Goal: Task Accomplishment & Management: Manage account settings

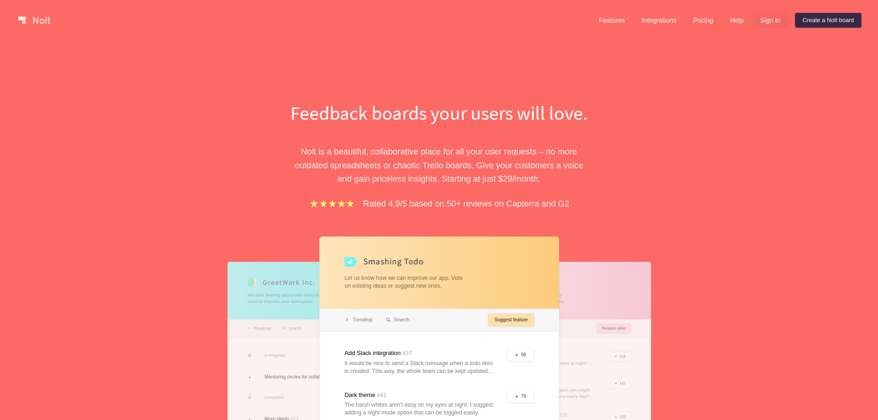
click at [761, 18] on link "Sign in" at bounding box center [769, 20] width 35 height 15
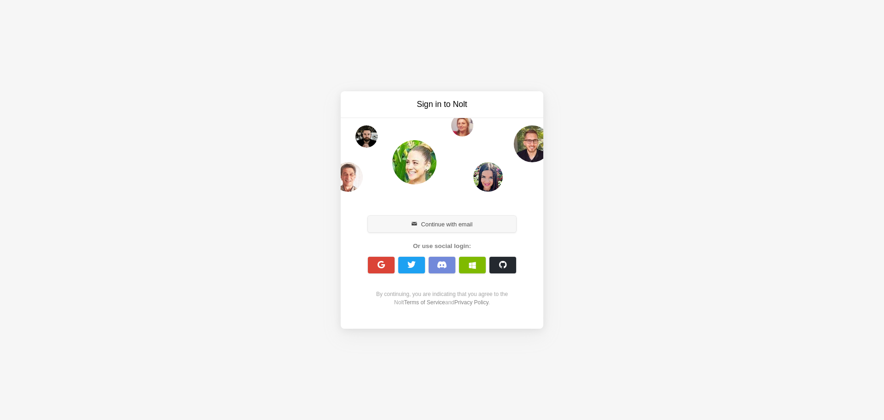
click at [451, 226] on button "Continue with email" at bounding box center [442, 224] width 148 height 17
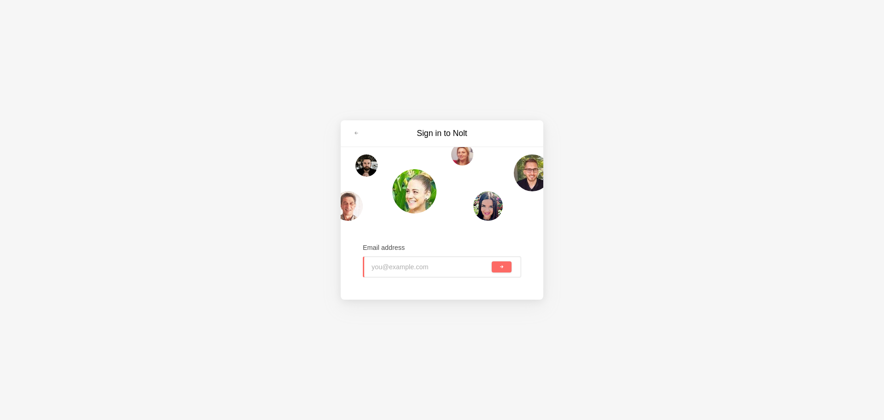
click at [431, 271] on div at bounding box center [460, 267] width 59 height 20
click at [393, 265] on input "email" at bounding box center [401, 267] width 59 height 20
paste input "admin@obsidia-tcg.store"
type input "admin@obsidia-tcg.store"
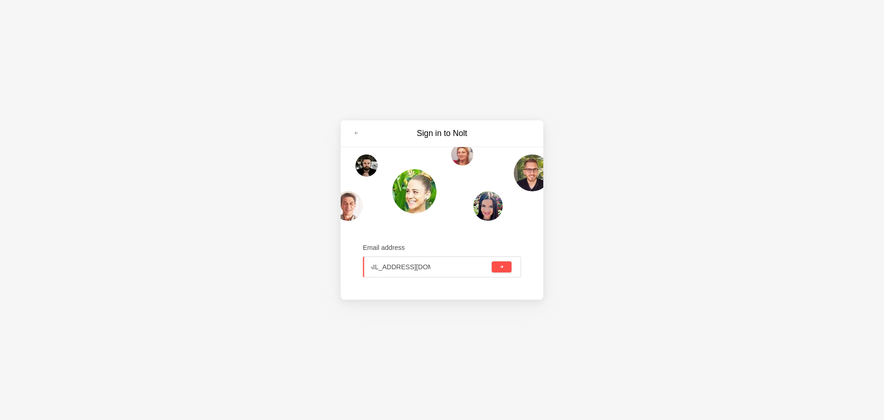
click at [506, 268] on button "submit" at bounding box center [502, 266] width 20 height 11
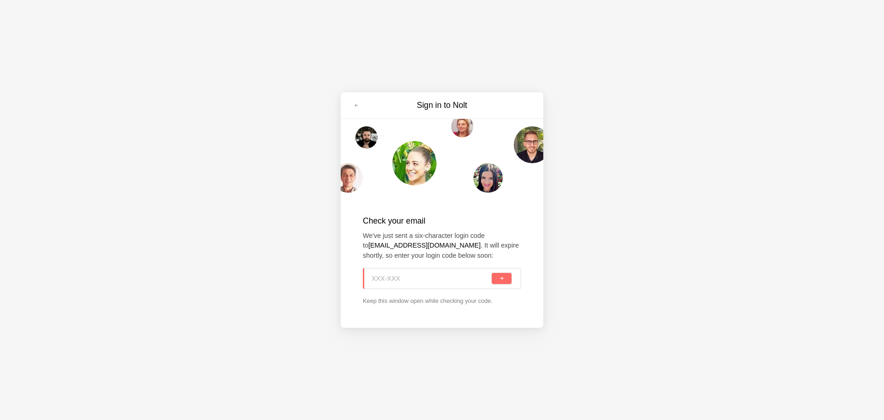
paste input "P4Q-BU5"
type input "P4Q-BU5"
click at [512, 277] on div "P4Q-BU5" at bounding box center [442, 278] width 158 height 21
click at [507, 278] on button "submit" at bounding box center [502, 278] width 20 height 11
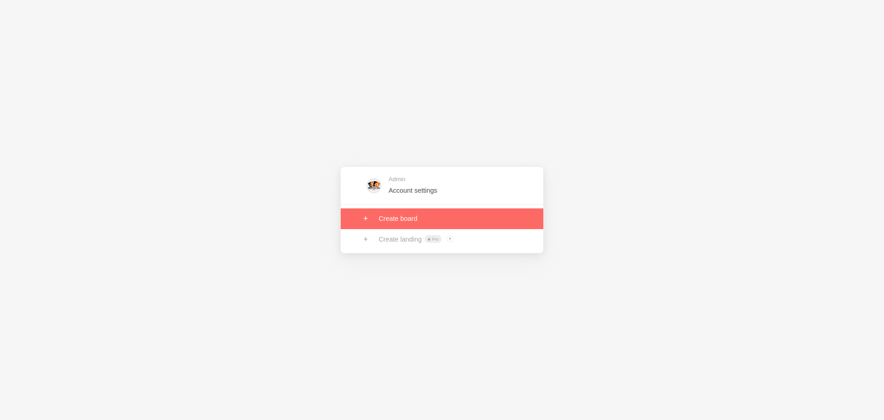
click at [398, 220] on link at bounding box center [442, 218] width 203 height 20
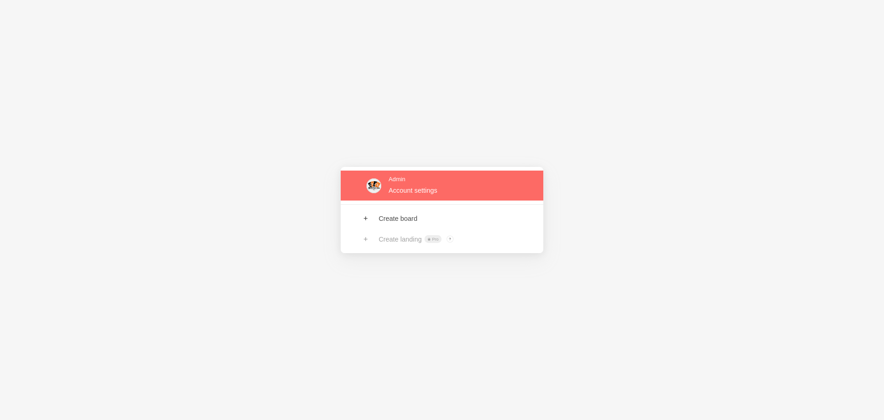
click at [420, 193] on link at bounding box center [442, 185] width 203 height 30
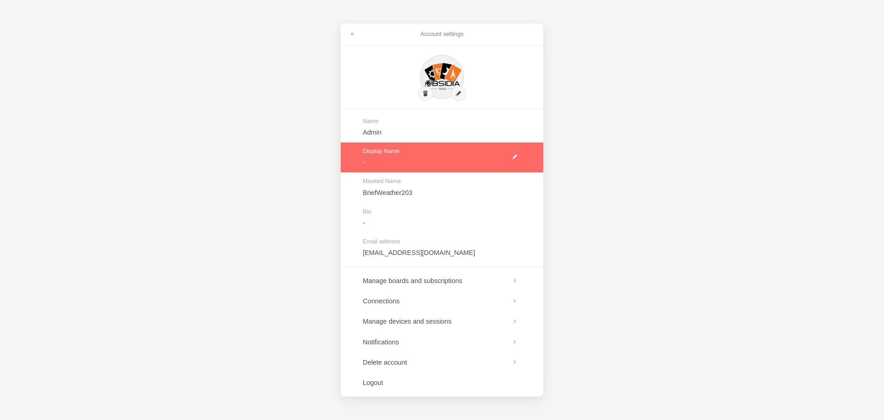
click at [424, 156] on link at bounding box center [442, 157] width 203 height 30
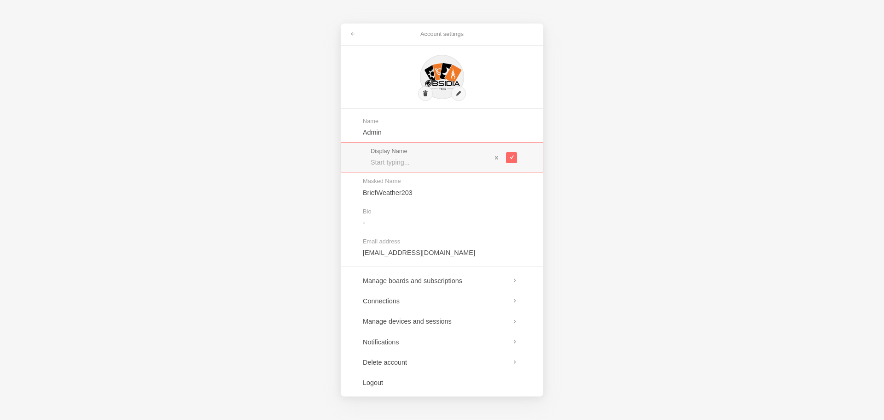
type input "o"
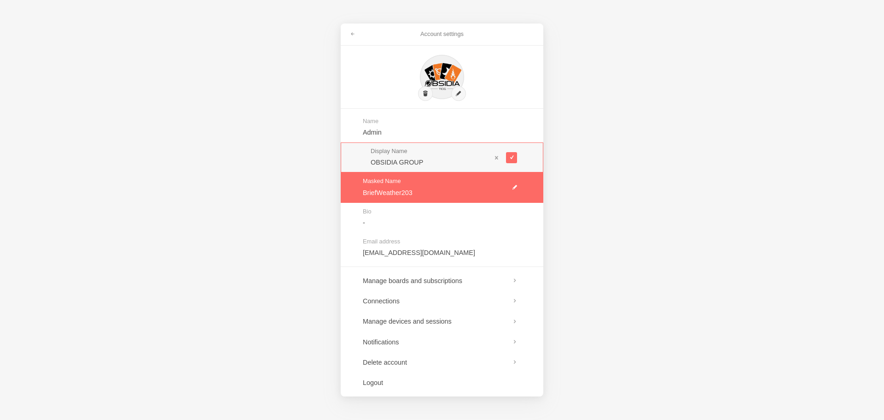
type input "OBSIDIA GROUP"
click at [376, 196] on link at bounding box center [442, 187] width 203 height 30
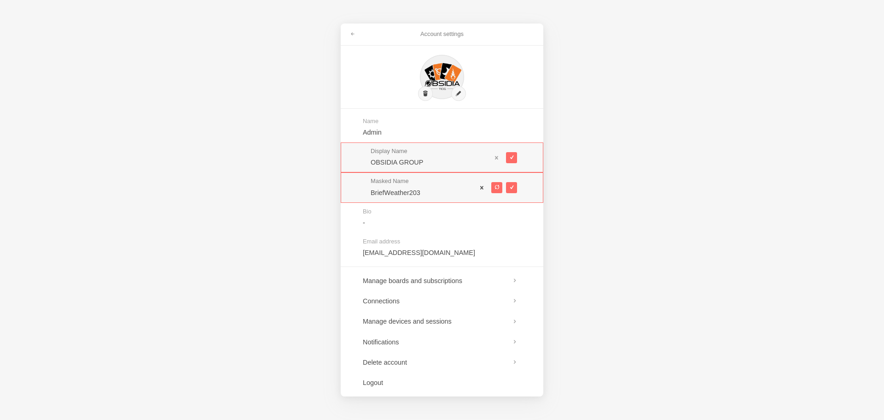
click at [486, 186] on span at bounding box center [482, 187] width 6 height 6
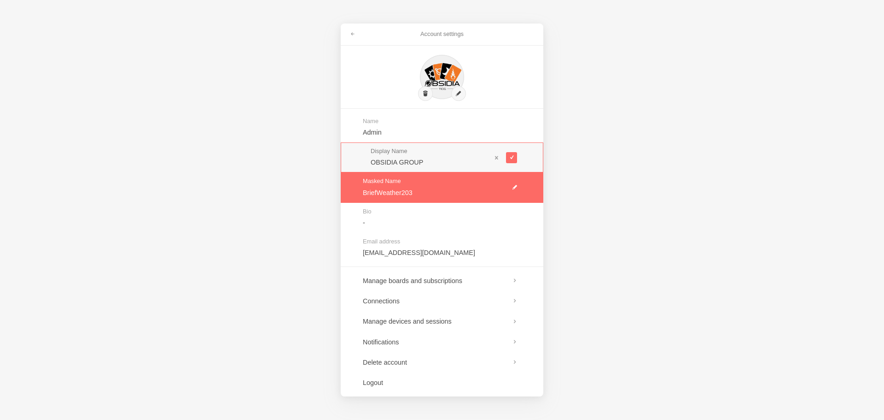
click at [516, 187] on link at bounding box center [442, 187] width 203 height 30
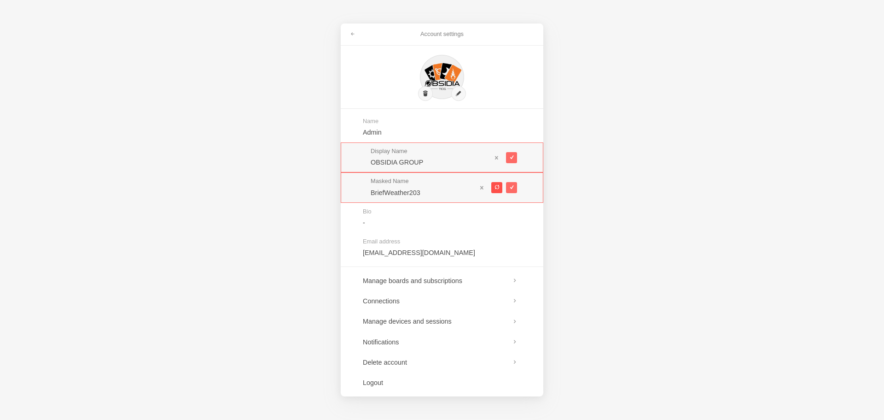
click at [496, 187] on span at bounding box center [496, 187] width 5 height 5
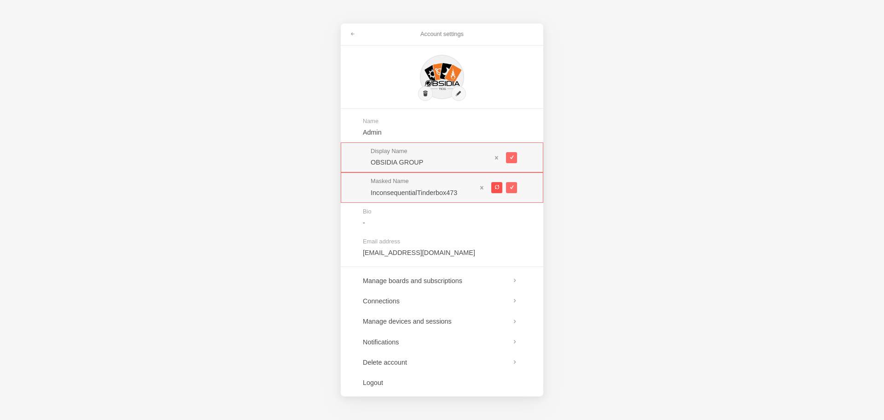
click at [496, 187] on span at bounding box center [496, 187] width 5 height 5
click at [498, 187] on span at bounding box center [496, 187] width 5 height 5
click at [494, 186] on span at bounding box center [496, 187] width 5 height 5
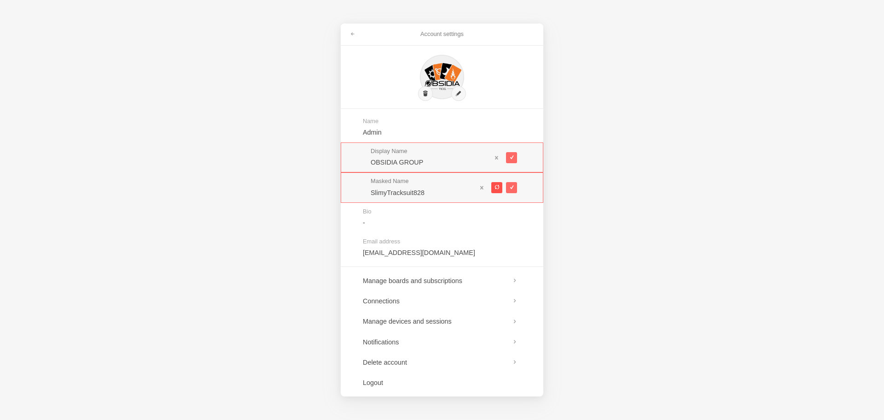
click at [494, 186] on span at bounding box center [496, 187] width 5 height 5
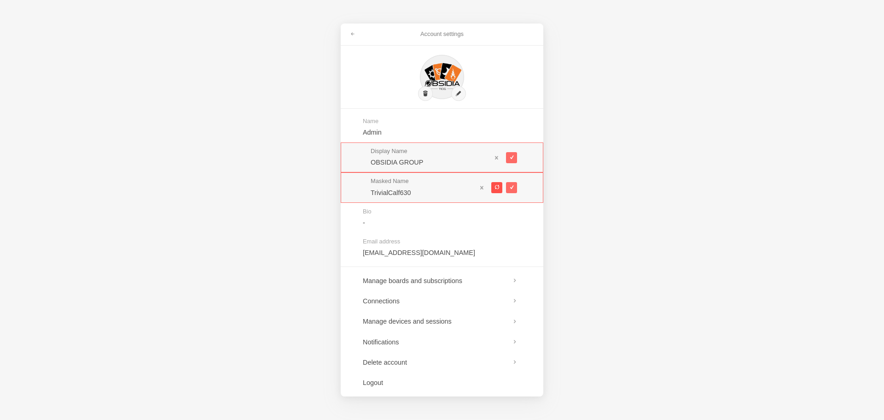
click at [494, 186] on span at bounding box center [496, 187] width 5 height 5
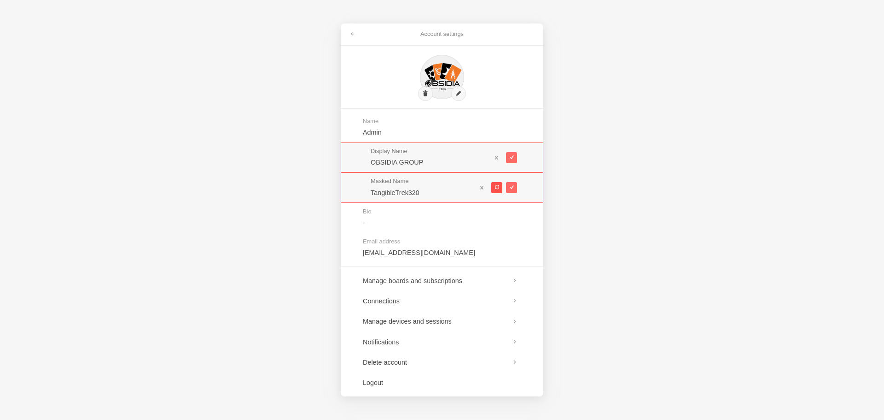
click at [494, 186] on span at bounding box center [496, 187] width 5 height 5
click at [494, 184] on button at bounding box center [497, 187] width 11 height 11
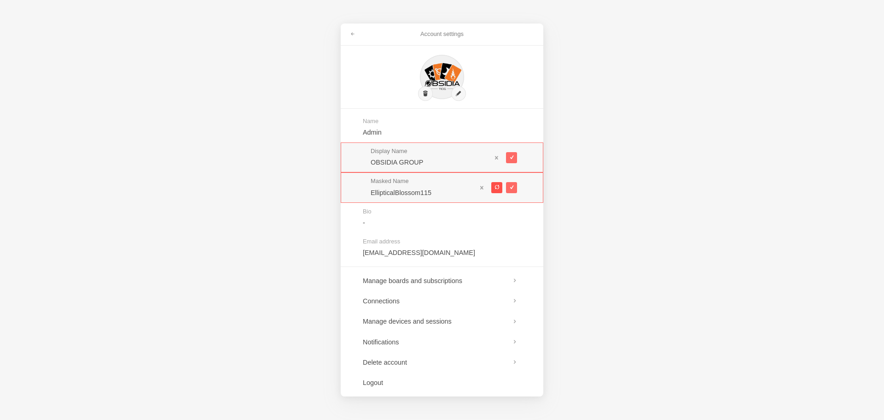
click at [497, 186] on span at bounding box center [496, 187] width 5 height 5
click at [498, 187] on span at bounding box center [496, 187] width 5 height 5
click at [496, 189] on span at bounding box center [496, 187] width 5 height 5
type input "EnlightenedComportment682"
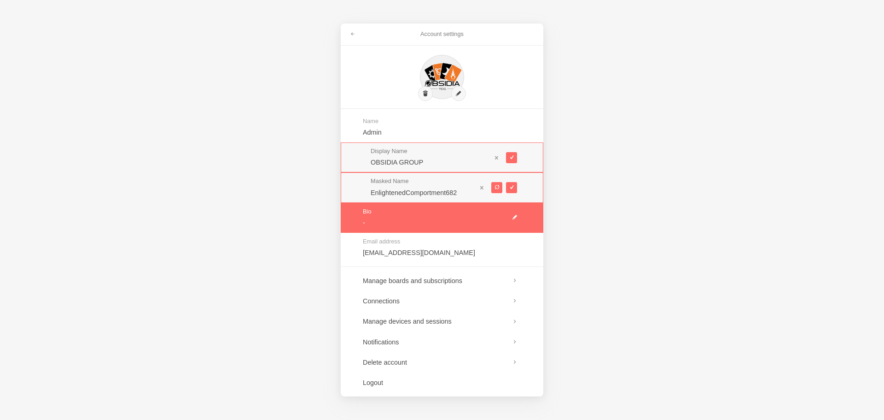
click at [513, 216] on link at bounding box center [442, 218] width 203 height 30
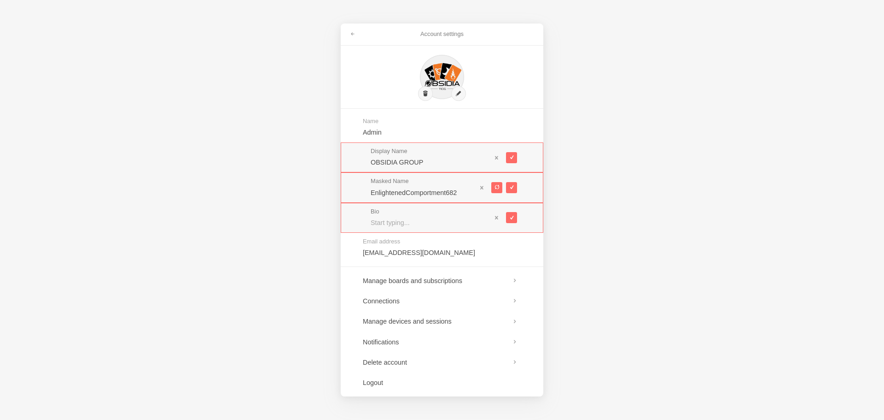
paste input "UK-based online retailer for Pokémon & One Piece TCG. Offers booster packs, box…"
type input "UK-based online retailer for Pokémon & One Piece TCG. Offers booster packs, box…"
click at [498, 187] on span at bounding box center [496, 187] width 5 height 5
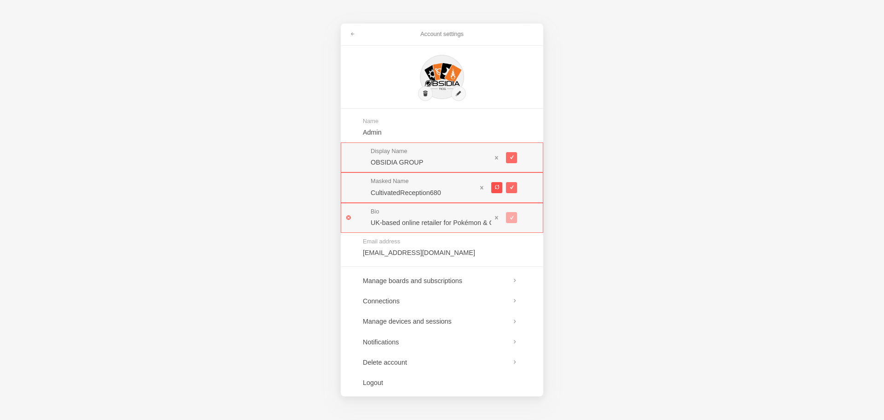
click at [498, 187] on span at bounding box center [496, 187] width 5 height 5
click at [499, 186] on span at bounding box center [496, 187] width 5 height 5
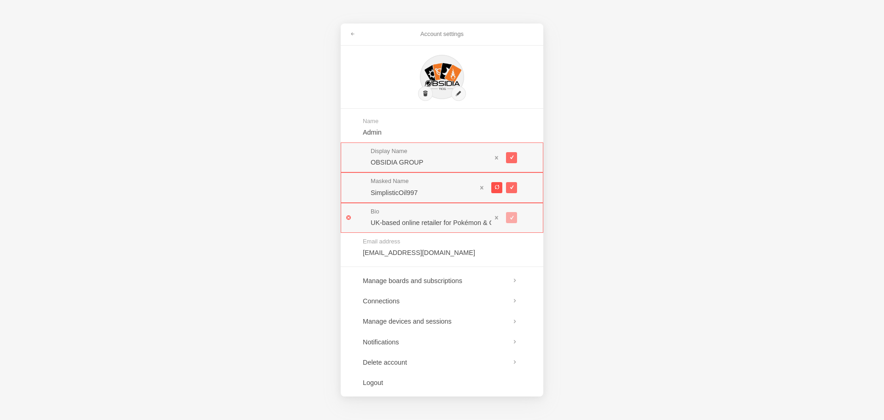
click at [495, 188] on span at bounding box center [496, 187] width 5 height 5
click at [497, 194] on div at bounding box center [497, 187] width 41 height 19
click at [501, 193] on button at bounding box center [497, 187] width 11 height 11
click at [494, 187] on span at bounding box center [496, 187] width 5 height 5
click at [493, 187] on button at bounding box center [497, 187] width 11 height 11
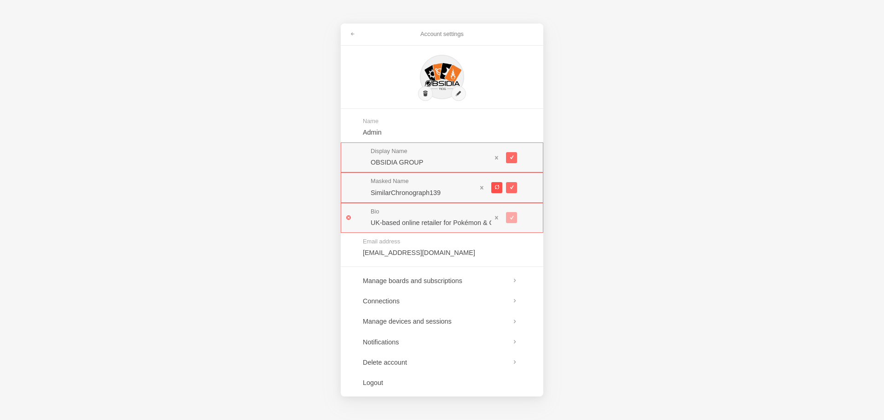
click at [493, 187] on button at bounding box center [497, 187] width 11 height 11
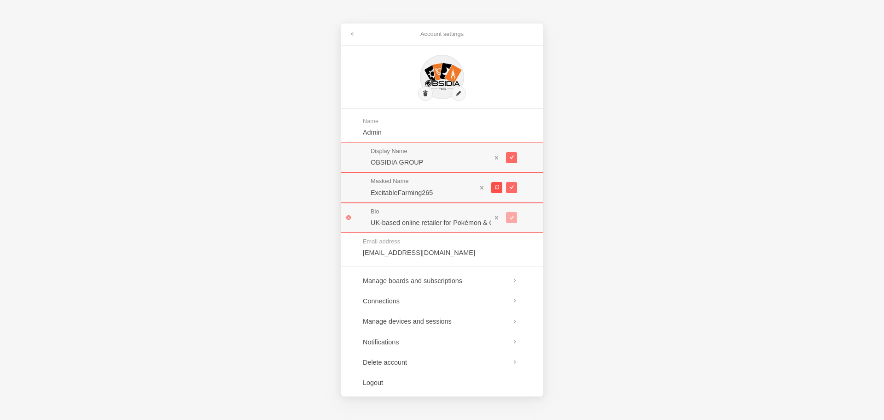
click at [493, 187] on button at bounding box center [497, 187] width 11 height 11
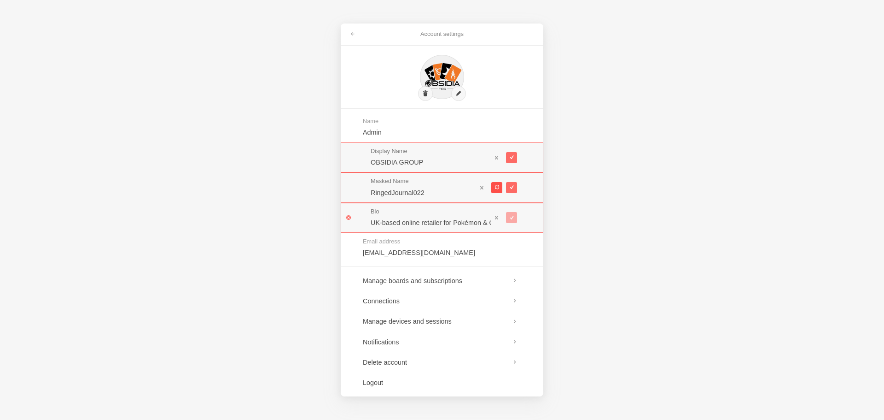
click at [493, 187] on button at bounding box center [497, 187] width 11 height 11
click at [492, 187] on button at bounding box center [497, 187] width 11 height 11
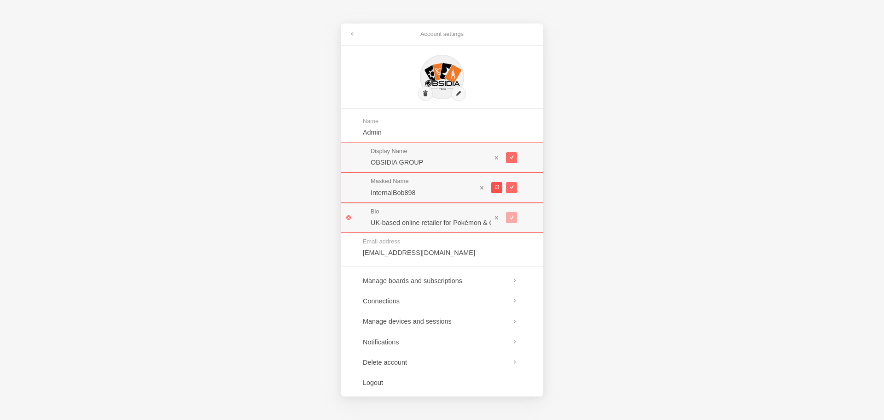
click at [492, 186] on button at bounding box center [497, 187] width 11 height 11
click at [491, 186] on div at bounding box center [497, 187] width 41 height 19
click at [494, 187] on button at bounding box center [497, 187] width 11 height 11
click at [494, 187] on span at bounding box center [496, 187] width 5 height 5
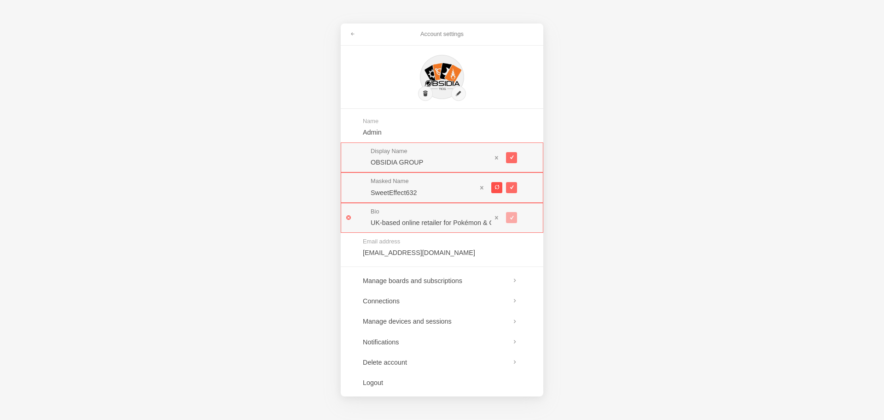
type input "ExcitableOzone160"
click at [480, 186] on span at bounding box center [482, 187] width 6 height 6
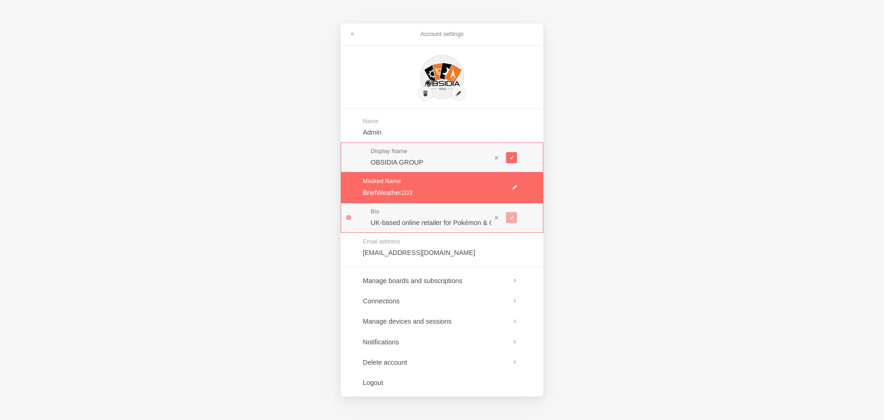
click at [514, 188] on link at bounding box center [442, 187] width 203 height 30
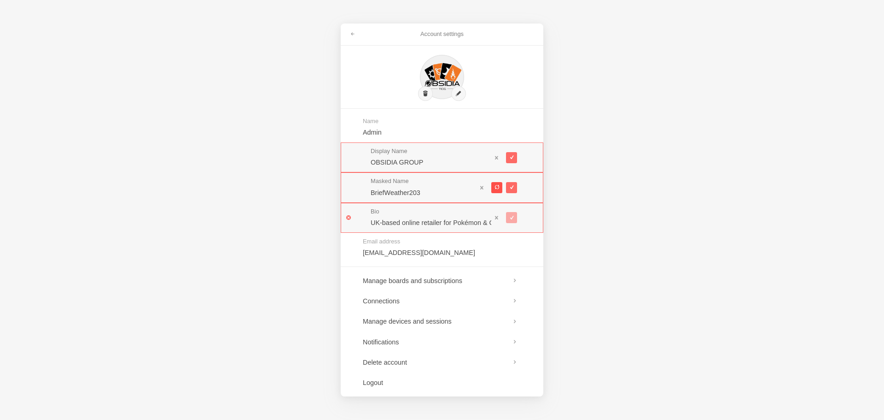
click at [500, 187] on button at bounding box center [497, 187] width 11 height 11
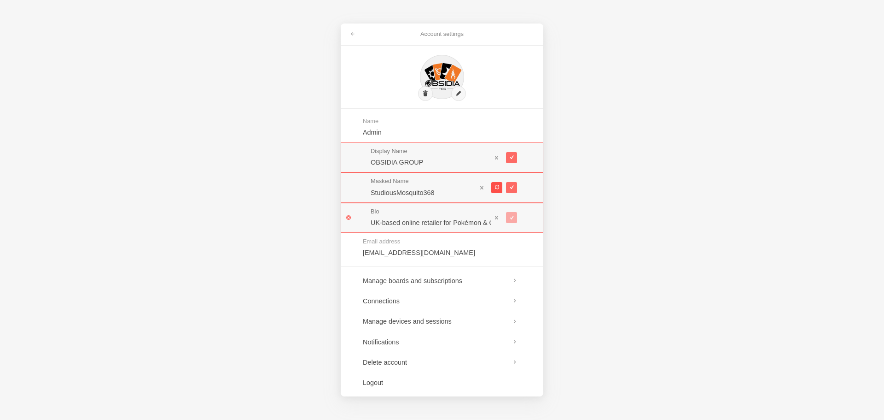
click at [500, 187] on button at bounding box center [497, 187] width 11 height 11
click at [499, 188] on button at bounding box center [497, 187] width 11 height 11
click at [497, 188] on span at bounding box center [496, 187] width 5 height 5
click at [495, 188] on span at bounding box center [496, 187] width 5 height 5
type input "SaneSecret855"
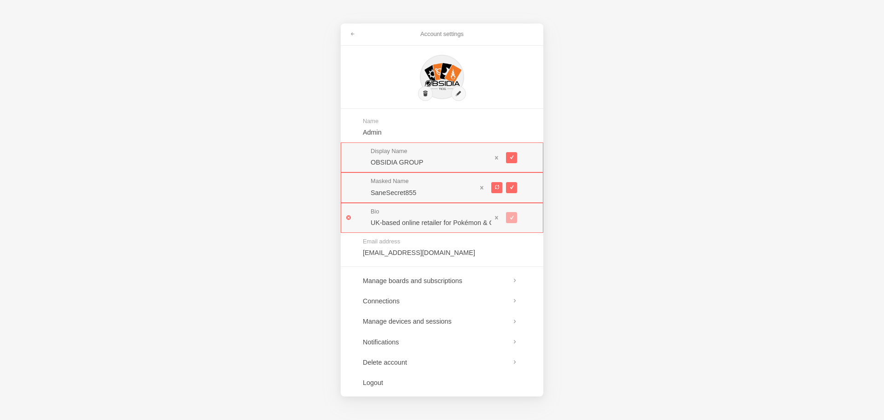
click at [476, 219] on input "UK-based online retailer for Pokémon & One Piece TCG. Offers booster packs, box…" at bounding box center [431, 222] width 121 height 9
drag, startPoint x: 472, startPoint y: 221, endPoint x: 549, endPoint y: 224, distance: 77.0
click at [549, 224] on div "Account settings Name Admin Display Name OBSIDIA GROUP Masked Name SaneSecret85…" at bounding box center [442, 210] width 884 height 420
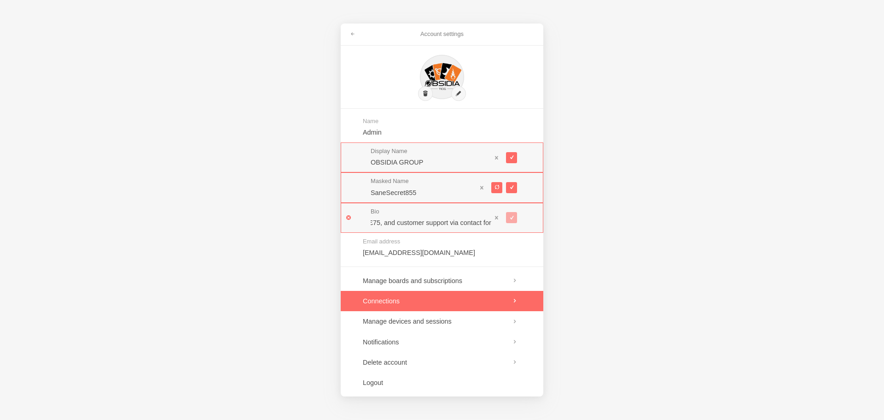
scroll to position [0, 0]
click at [500, 307] on link at bounding box center [442, 301] width 203 height 20
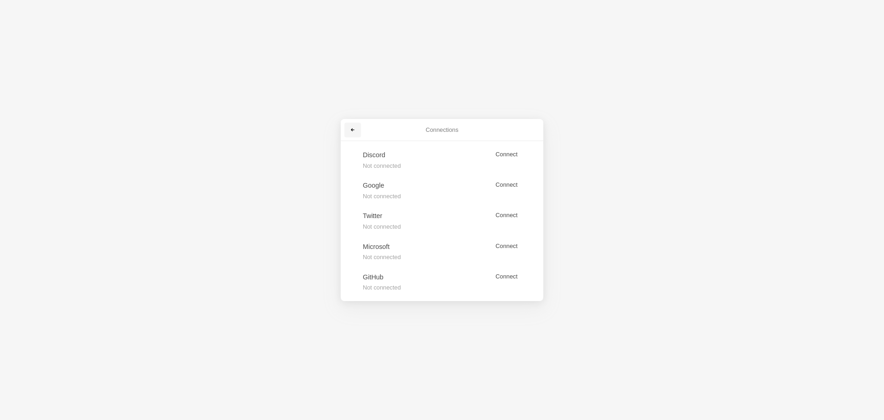
click at [356, 130] on link at bounding box center [353, 130] width 17 height 15
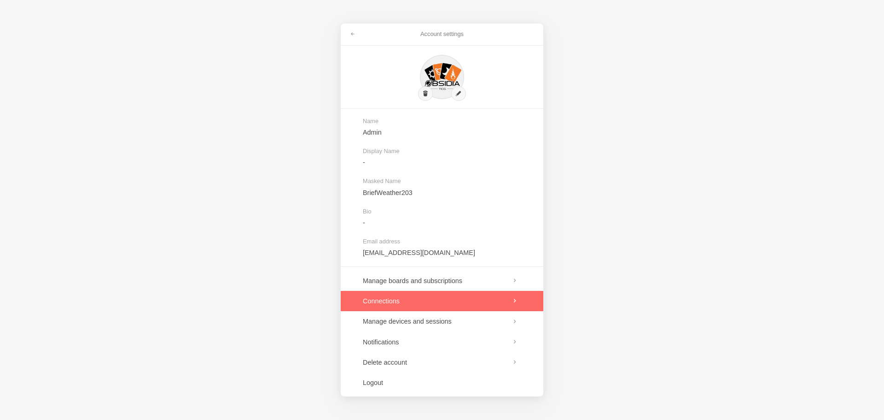
click at [496, 305] on link at bounding box center [442, 301] width 203 height 20
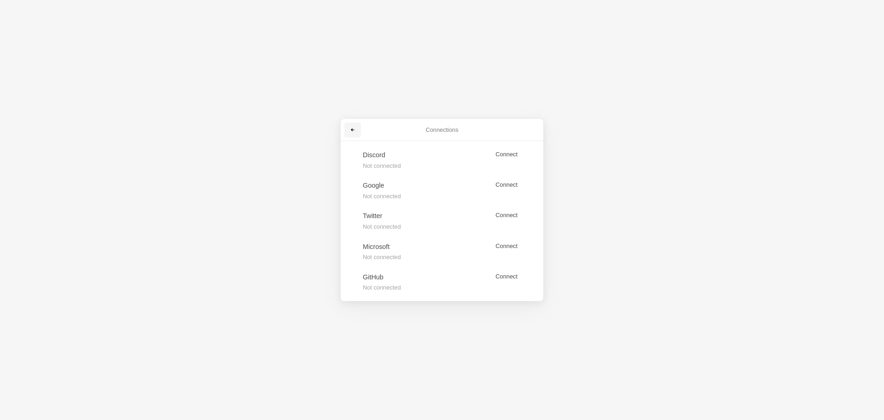
click at [351, 130] on span at bounding box center [353, 130] width 6 height 6
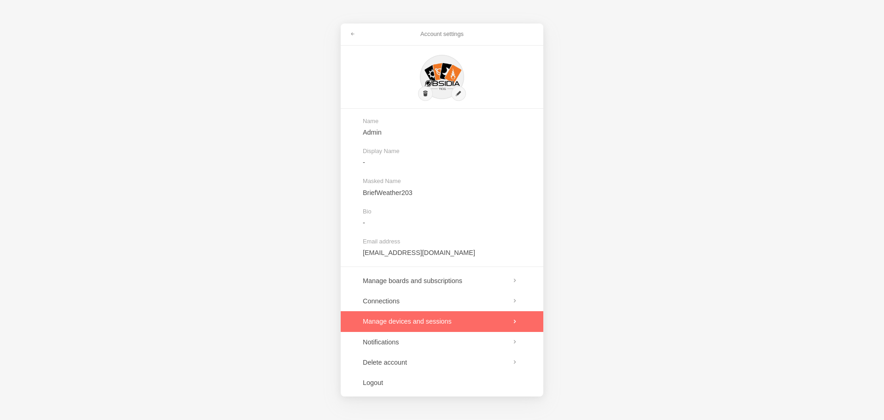
click at [520, 326] on link at bounding box center [442, 321] width 203 height 20
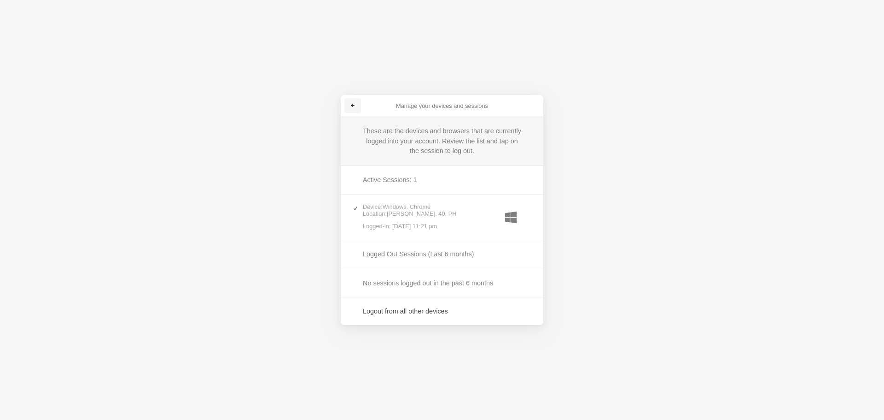
click at [350, 107] on link at bounding box center [353, 105] width 17 height 15
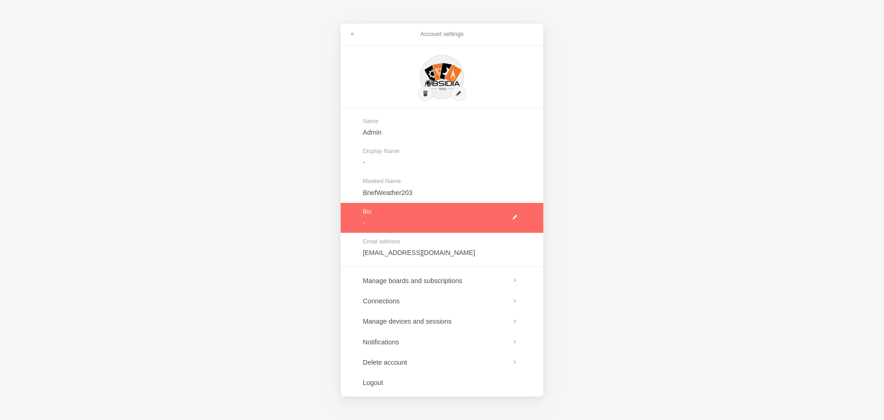
click at [414, 215] on link at bounding box center [442, 218] width 203 height 30
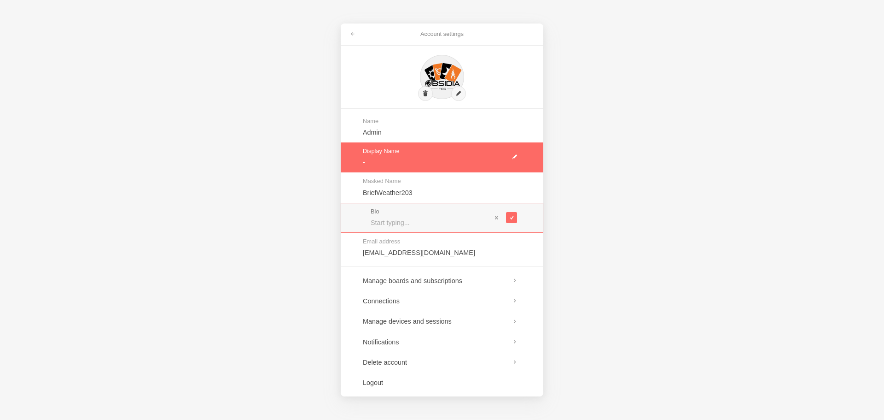
paste input "UK-based online retailer for Pokémon & One Piece TCG. Offers booster packs, box…"
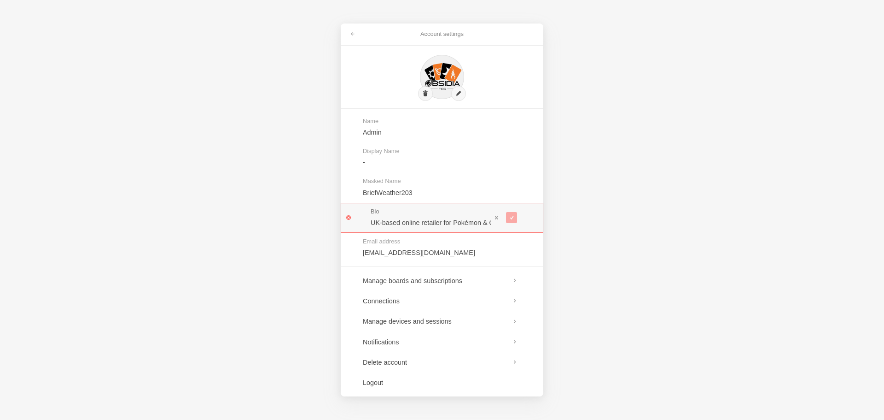
click at [510, 219] on div at bounding box center [505, 217] width 26 height 19
click at [511, 218] on div at bounding box center [505, 217] width 26 height 19
click at [433, 223] on input "UK-based online retailer for Pokémon & One Piece TCG. Offers booster packs, box…" at bounding box center [431, 222] width 121 height 9
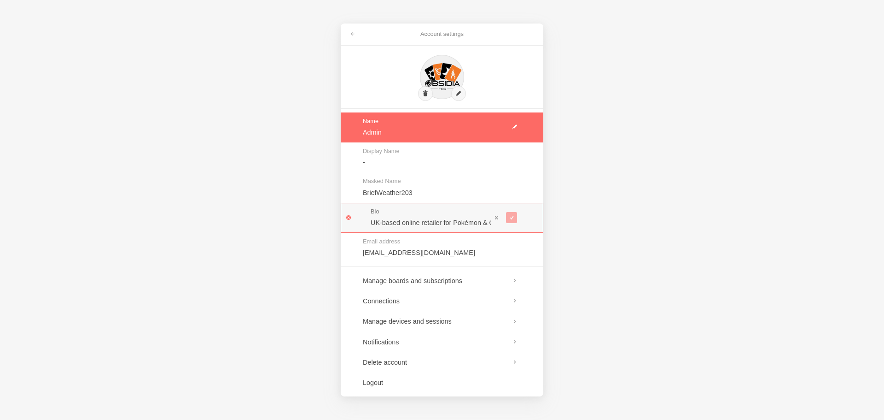
paste input "ChatGPT said: Obsidia TCG is a UK online shop for Pokémon & One Piece TCG. Offe…"
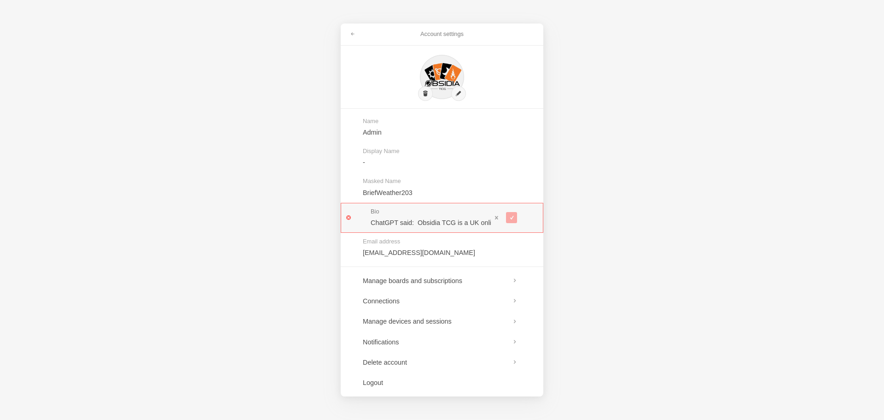
click at [513, 218] on div at bounding box center [505, 217] width 26 height 19
drag, startPoint x: 415, startPoint y: 217, endPoint x: 414, endPoint y: 222, distance: 5.6
click at [414, 222] on div "Bio ChatGPT said: Obsidia TCG is a UK online shop for Pokémon & One Piece TCG. …" at bounding box center [431, 217] width 121 height 19
drag, startPoint x: 417, startPoint y: 223, endPoint x: 235, endPoint y: 228, distance: 181.6
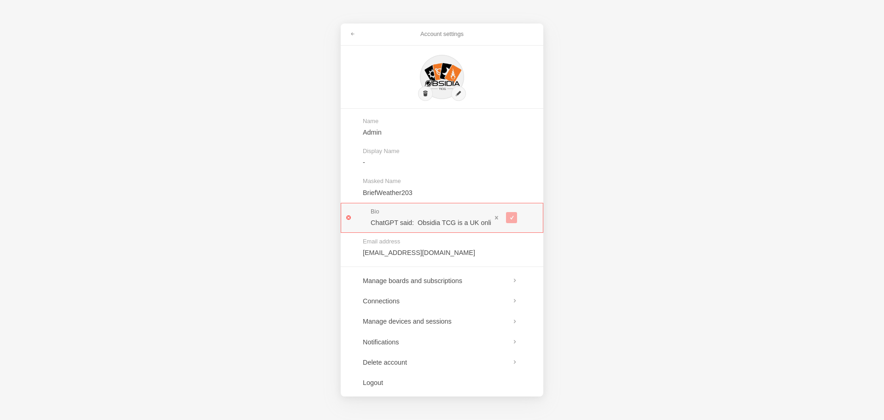
click at [223, 232] on div "Account settings Name Admin Display Name - Masked Name BriefWeather203 Bio Chat…" at bounding box center [442, 210] width 884 height 420
click at [467, 220] on input "Obsidia TCG is a UK online shop for Pokémon & One Piece TCG. Offers boosters, b…" at bounding box center [431, 222] width 121 height 9
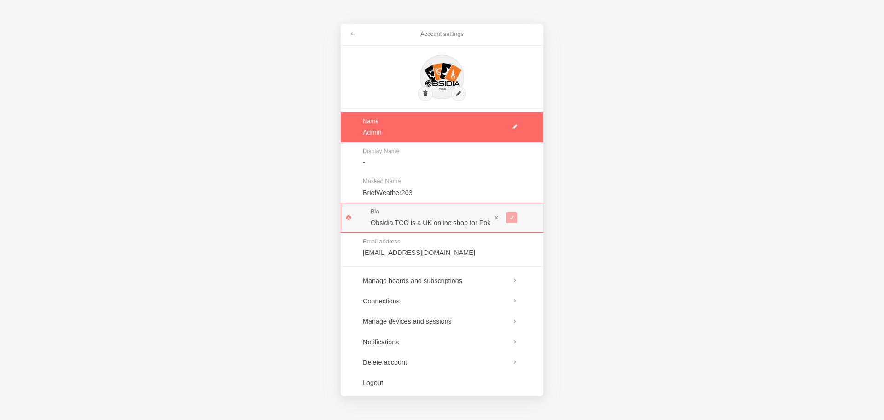
paste input "ChatGPT said: Obsidia TCG: UK shop for Pokémon & One Piece cards. Offers booste…"
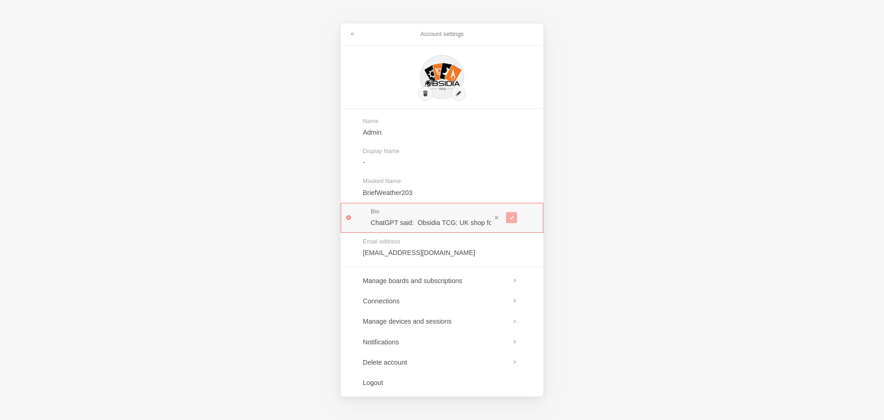
drag, startPoint x: 416, startPoint y: 223, endPoint x: 312, endPoint y: 223, distance: 104.1
click at [312, 223] on div "Account settings Name Admin Display Name - Masked Name BriefWeather203 Bio Chat…" at bounding box center [442, 210] width 884 height 420
drag, startPoint x: 480, startPoint y: 223, endPoint x: 661, endPoint y: 223, distance: 180.6
click at [661, 223] on div "Account settings Name Admin Display Name - Masked Name BriefWeather203 Bio Obsi…" at bounding box center [442, 210] width 884 height 420
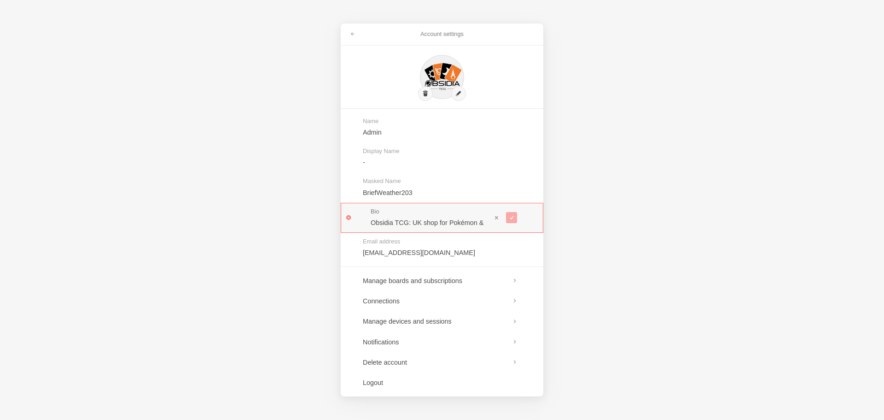
scroll to position [0, 0]
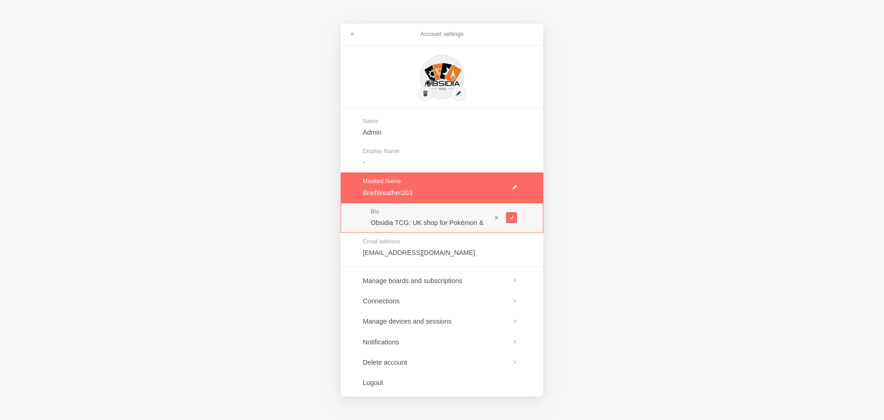
paste input "One Piece cards."
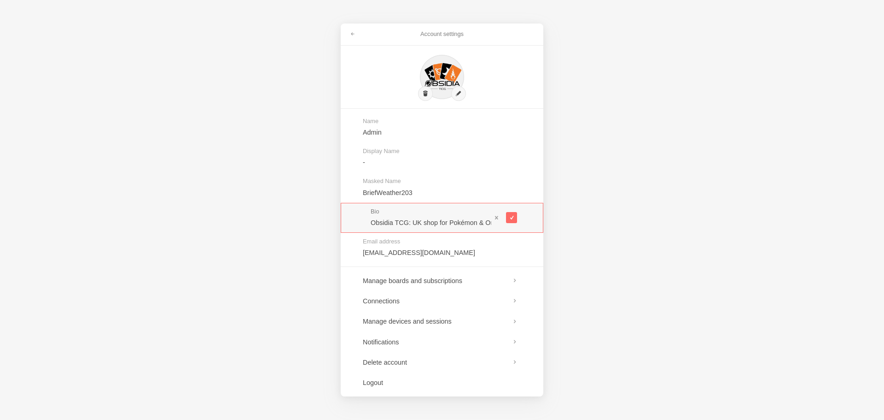
click at [486, 223] on input "Obsidia TCG: UK shop for Pokémon & One Piece cards." at bounding box center [431, 222] width 121 height 9
drag, startPoint x: 486, startPoint y: 223, endPoint x: 516, endPoint y: 220, distance: 31.0
click at [516, 220] on div "Bio Obsidia TCG: UK shop for Pokémon & One Piece cards." at bounding box center [442, 218] width 203 height 30
click at [491, 223] on input "Obsidia TCG: UK shop for Pokémon & One Piece cards." at bounding box center [431, 222] width 121 height 9
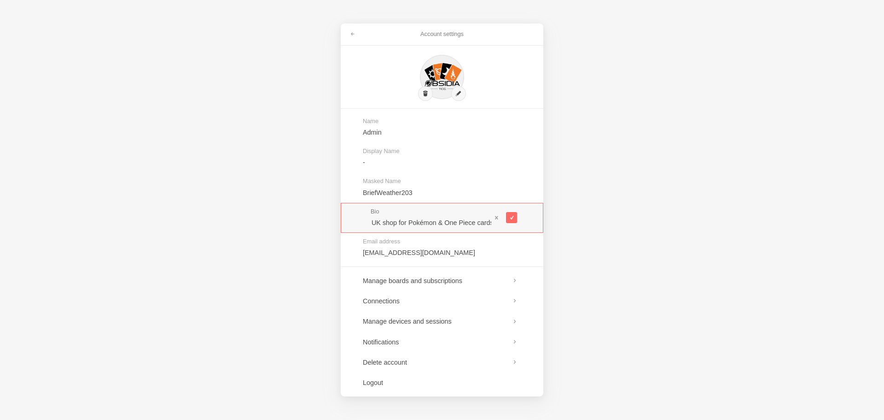
paste input "https://obsidia-tcg.store/"
drag, startPoint x: 444, startPoint y: 223, endPoint x: 422, endPoint y: 223, distance: 21.7
click at [422, 223] on input "Obsidia TCG: UK shop for Pokémon & One Piece cards. https://obsidia-tcg.store" at bounding box center [431, 222] width 121 height 9
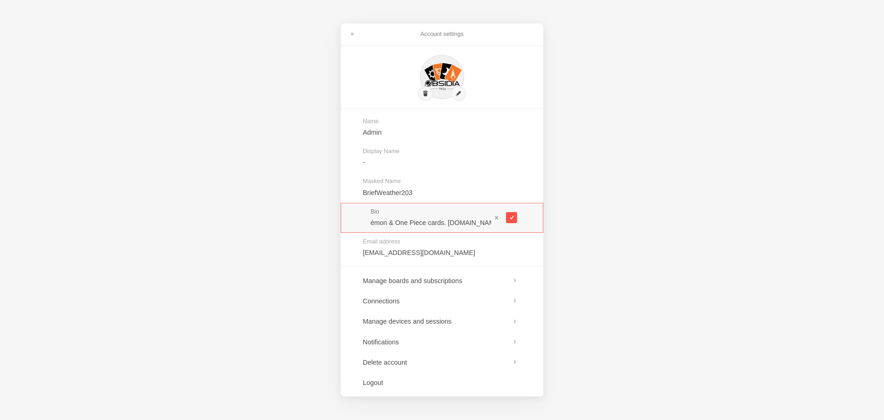
type input "Obsidia TCG: UK shop for Pokémon & One Piece cards. obsidia-tcg.store"
click at [509, 219] on span at bounding box center [511, 217] width 5 height 5
click at [622, 126] on div "Account settings Name Admin Display Name - Masked Name BriefWeather203 Bio Obsi…" at bounding box center [442, 210] width 884 height 420
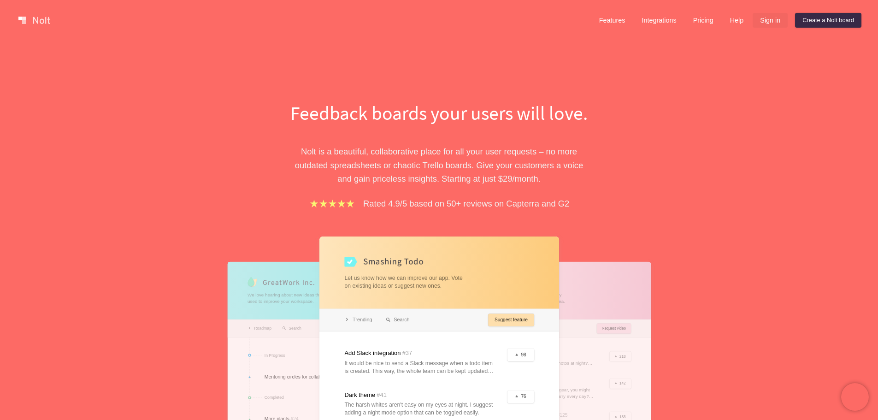
click at [767, 22] on link "Sign in" at bounding box center [769, 20] width 35 height 15
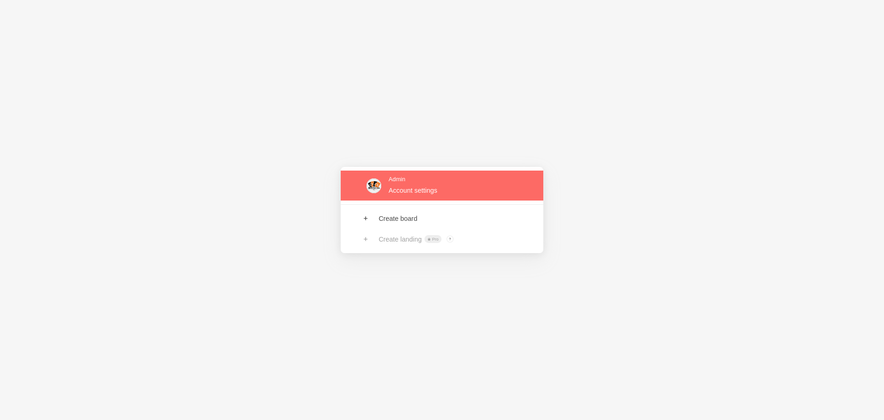
click at [399, 181] on link at bounding box center [442, 185] width 203 height 30
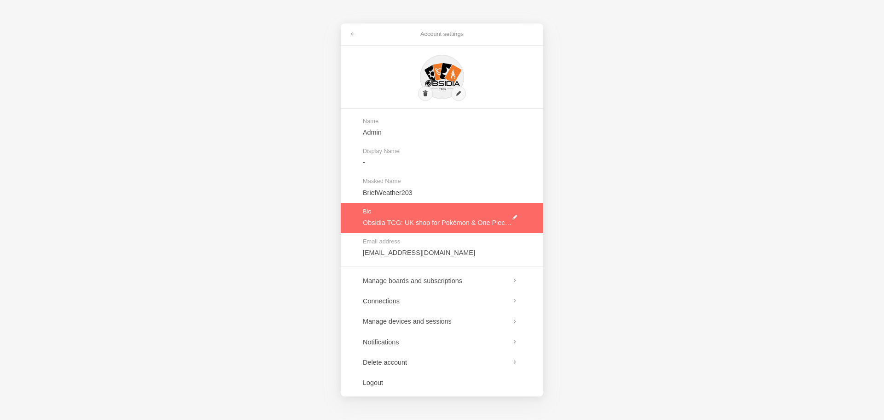
click at [514, 216] on link at bounding box center [442, 218] width 203 height 30
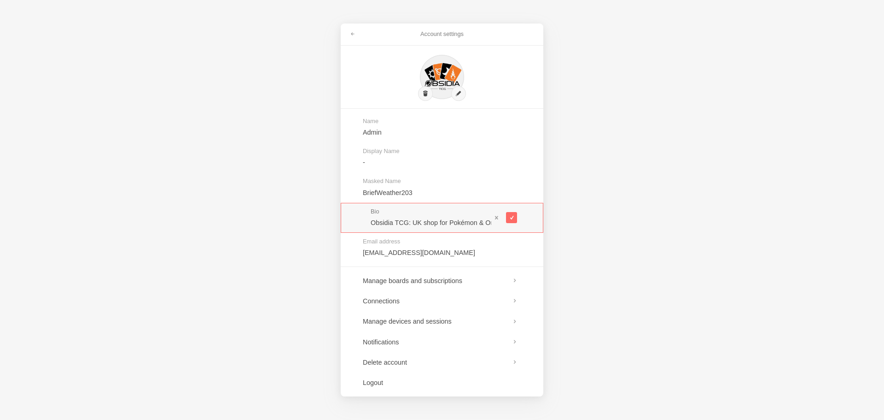
scroll to position [0, 90]
click at [570, 222] on div "Account settings Name Admin Display Name - Masked Name BriefWeather203 Bio Obsi…" at bounding box center [442, 210] width 884 height 420
click at [443, 219] on input "Obsidia TCG: UK shop for Pokémon & One Piece cards. obsidia-tcg.store" at bounding box center [431, 222] width 121 height 9
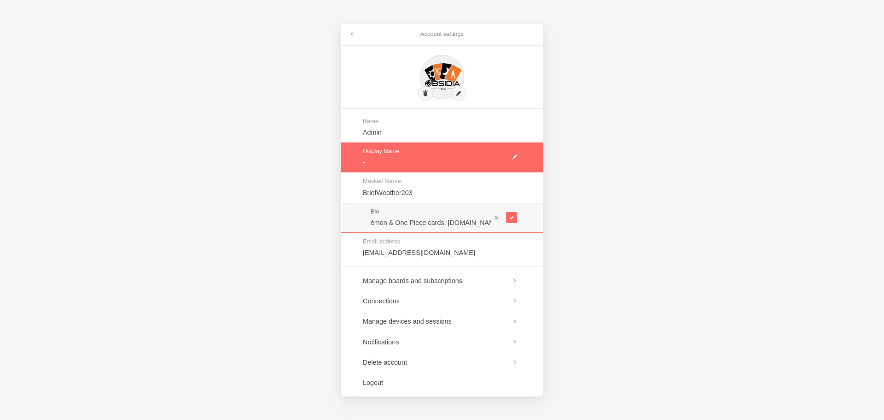
scroll to position [0, 0]
click at [515, 155] on link at bounding box center [442, 157] width 203 height 30
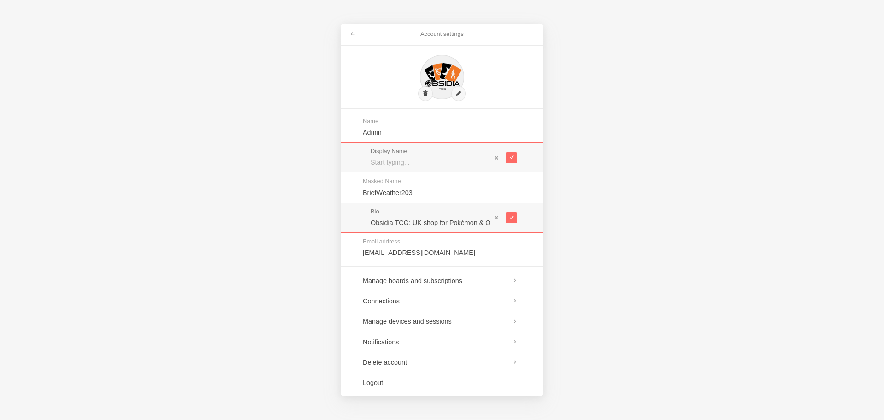
click at [425, 163] on input "text" at bounding box center [431, 162] width 121 height 9
type input "ObsidiaTCG"
click at [510, 158] on span at bounding box center [511, 157] width 5 height 5
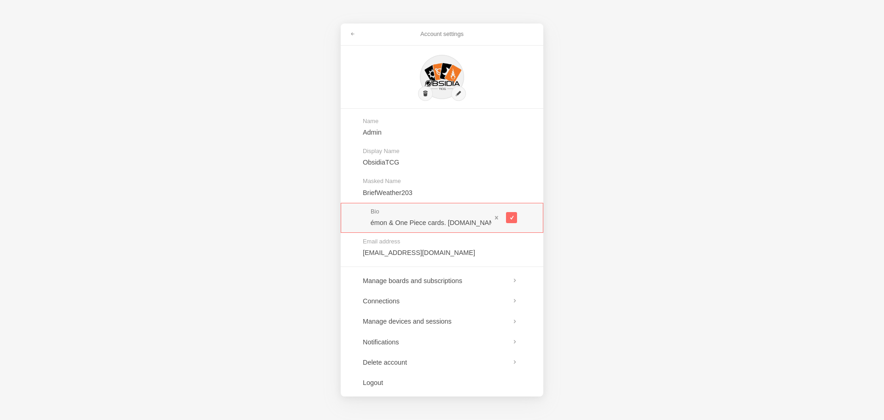
click at [647, 158] on div "Account settings Name Admin Display Name ObsidiaTCG Masked Name BriefWeather203…" at bounding box center [442, 210] width 884 height 420
drag, startPoint x: 640, startPoint y: 170, endPoint x: 635, endPoint y: 174, distance: 6.5
click at [640, 171] on div "Account settings Name Admin Display Name ObsidiaTCG Masked Name BriefWeather203…" at bounding box center [442, 210] width 884 height 420
